Goal: Check status: Check status

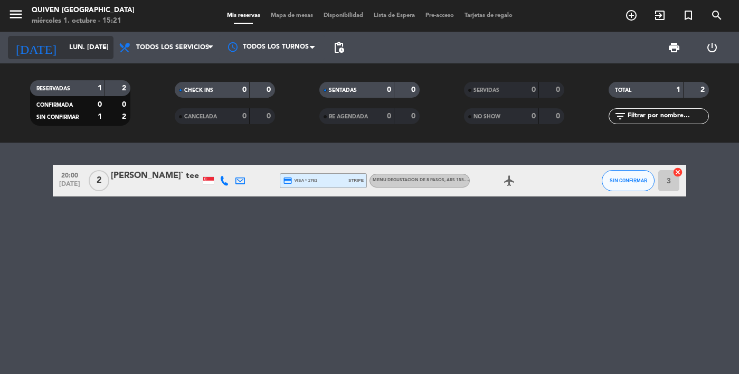
click at [64, 52] on input "lun. [DATE]" at bounding box center [109, 47] width 90 height 19
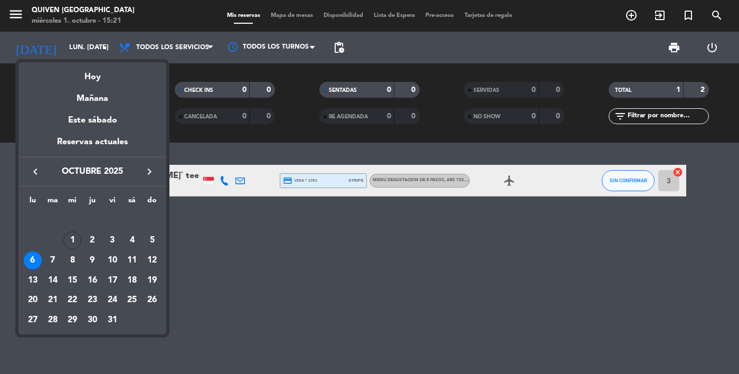
click at [148, 166] on icon "keyboard_arrow_right" at bounding box center [149, 171] width 13 height 13
click at [31, 172] on icon "keyboard_arrow_left" at bounding box center [35, 171] width 13 height 13
click at [71, 242] on div "1" at bounding box center [72, 240] width 18 height 18
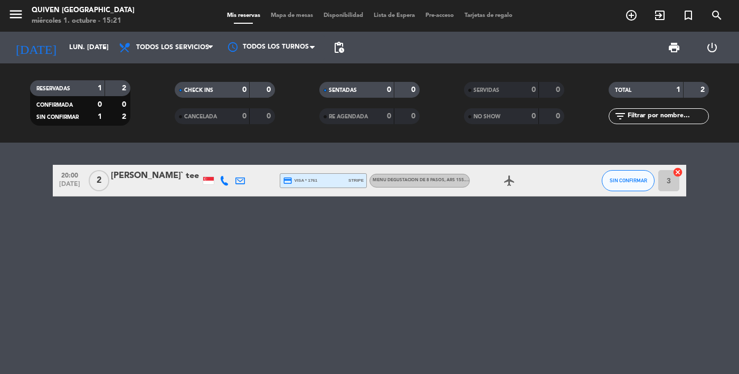
type input "mié. [DATE]"
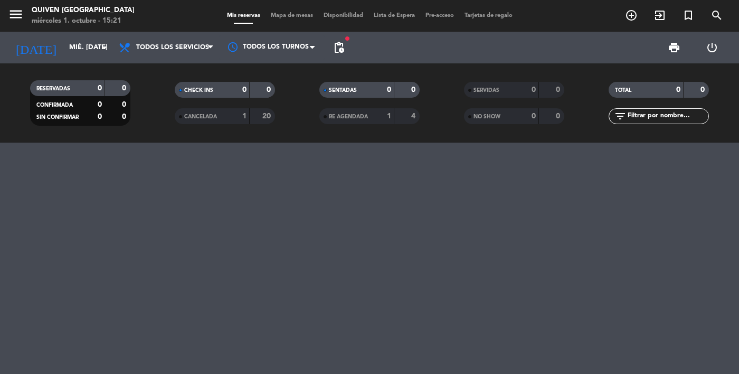
click at [14, 17] on icon "menu" at bounding box center [16, 14] width 16 height 16
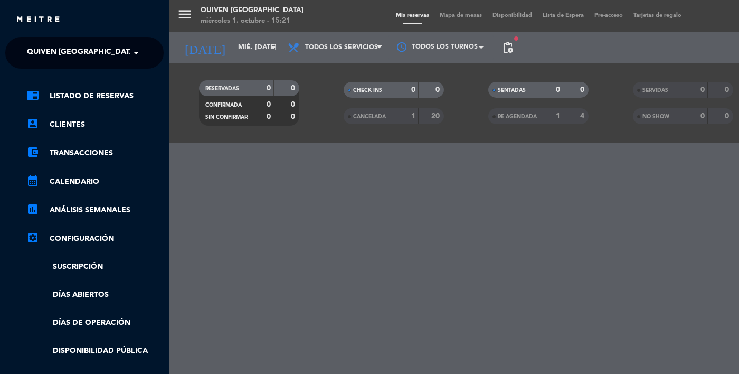
click at [134, 48] on span at bounding box center [139, 53] width 18 height 22
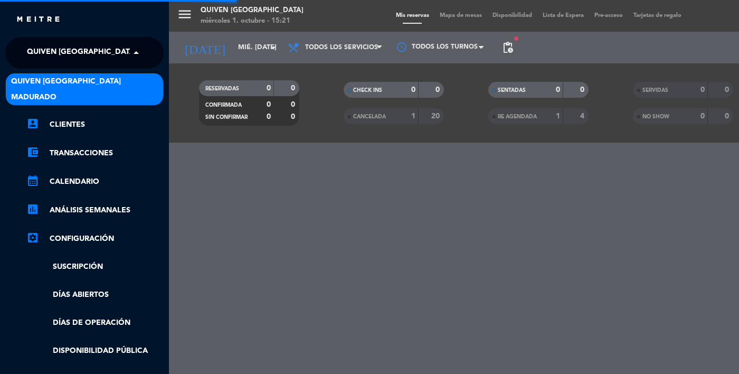
click at [114, 97] on div "Madurado" at bounding box center [84, 97] width 157 height 16
